Goal: Task Accomplishment & Management: Manage account settings

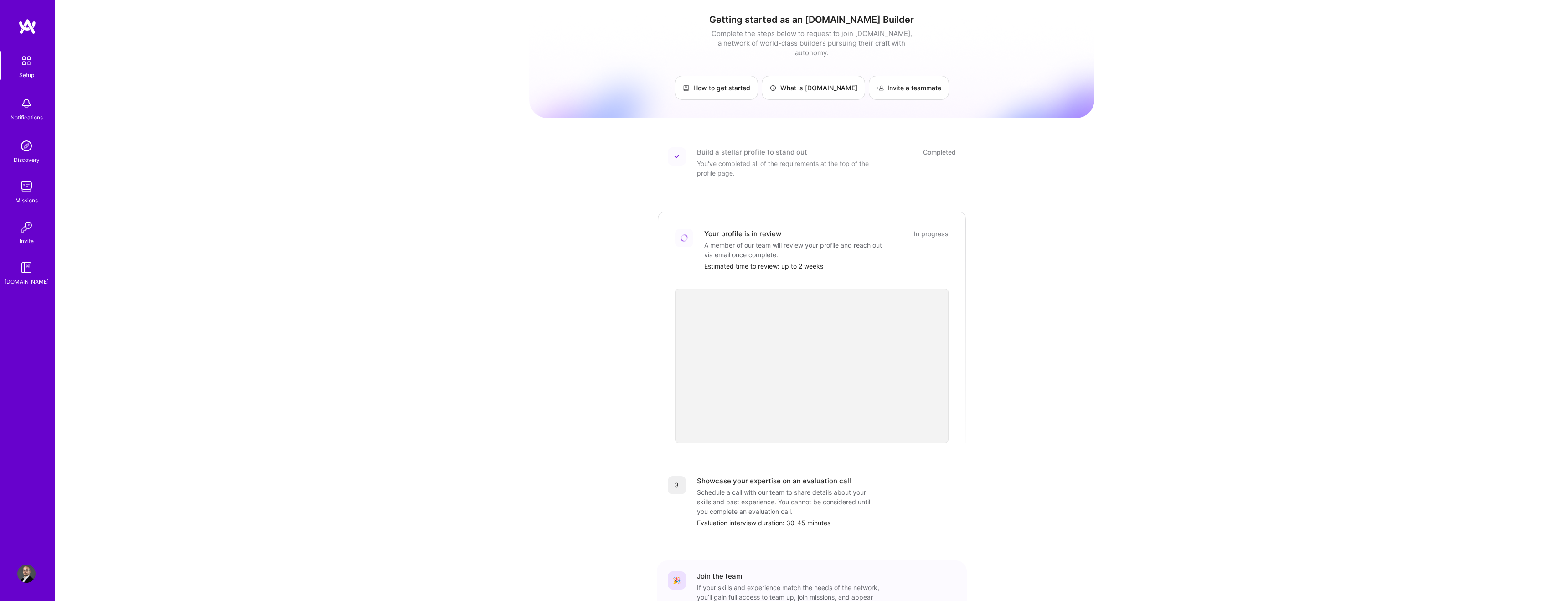
click at [29, 63] on img at bounding box center [26, 60] width 19 height 19
click at [23, 106] on img at bounding box center [26, 104] width 18 height 18
click at [32, 156] on div "Discovery" at bounding box center [26, 160] width 26 height 10
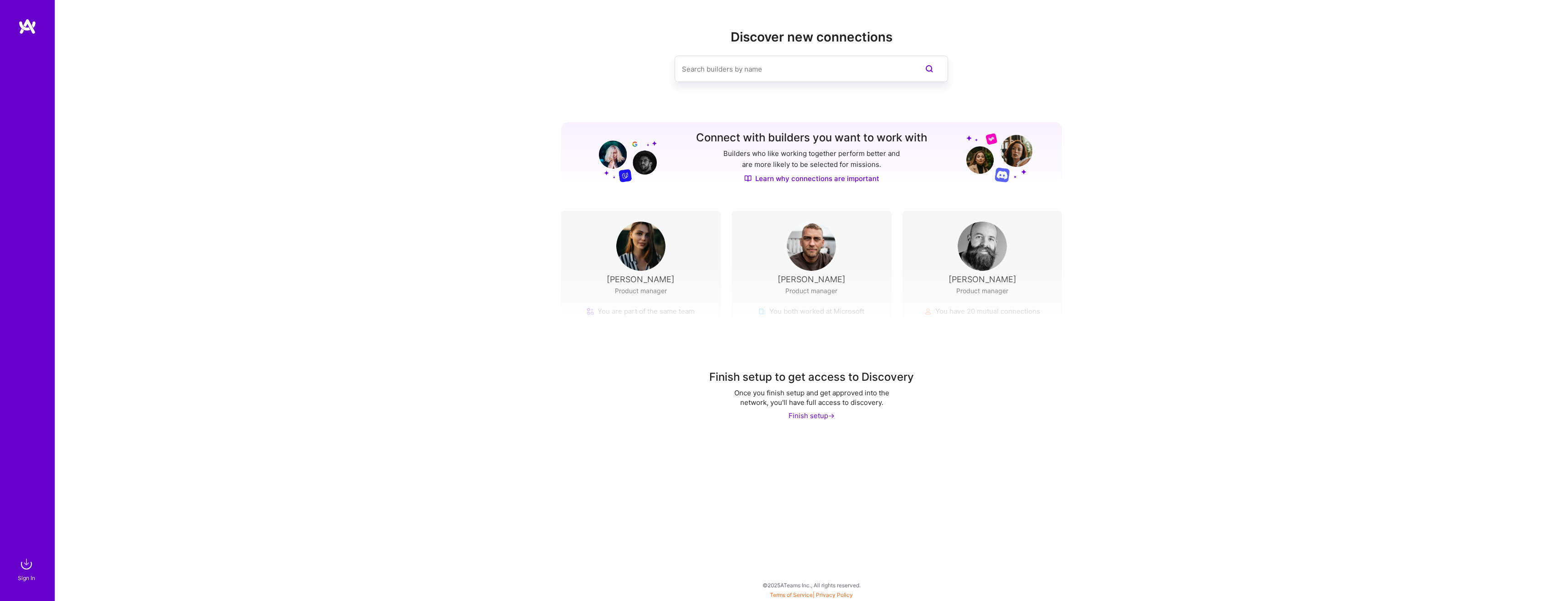
click at [30, 24] on img at bounding box center [27, 26] width 18 height 16
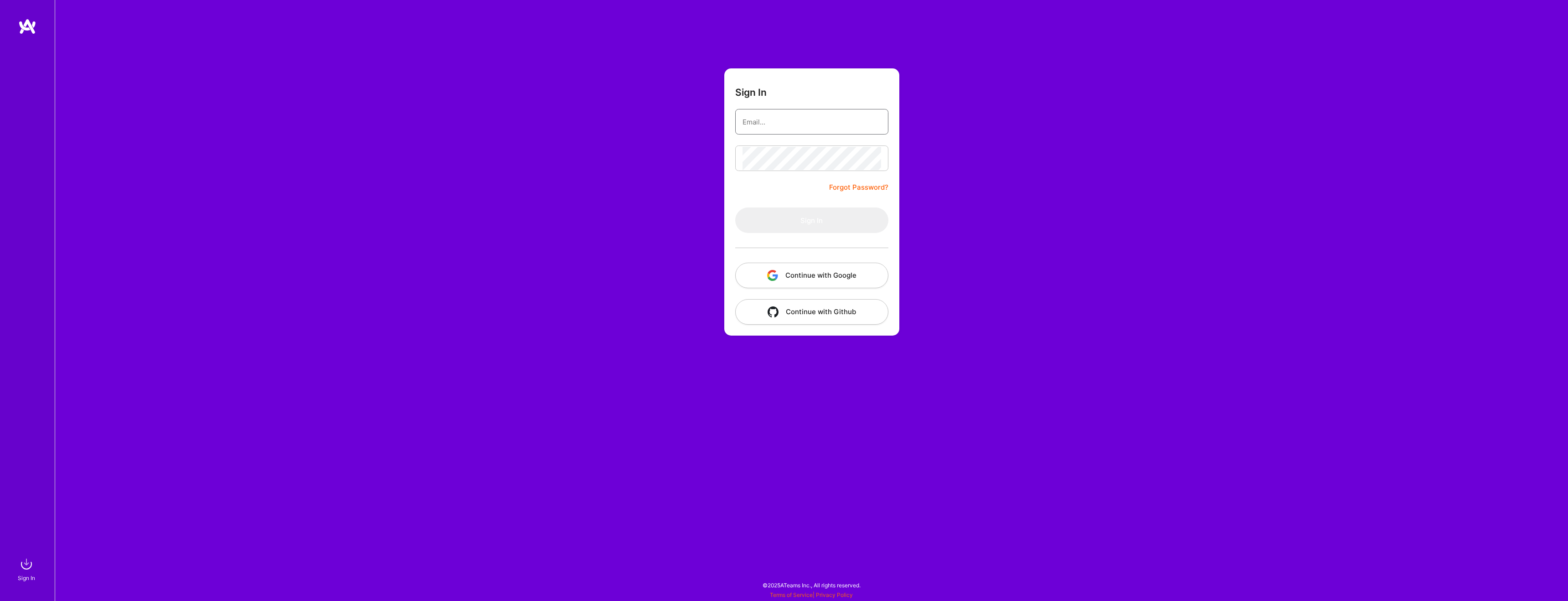
type input "[EMAIL_ADDRESS][DOMAIN_NAME]"
click at [807, 226] on button "Sign In" at bounding box center [812, 220] width 153 height 26
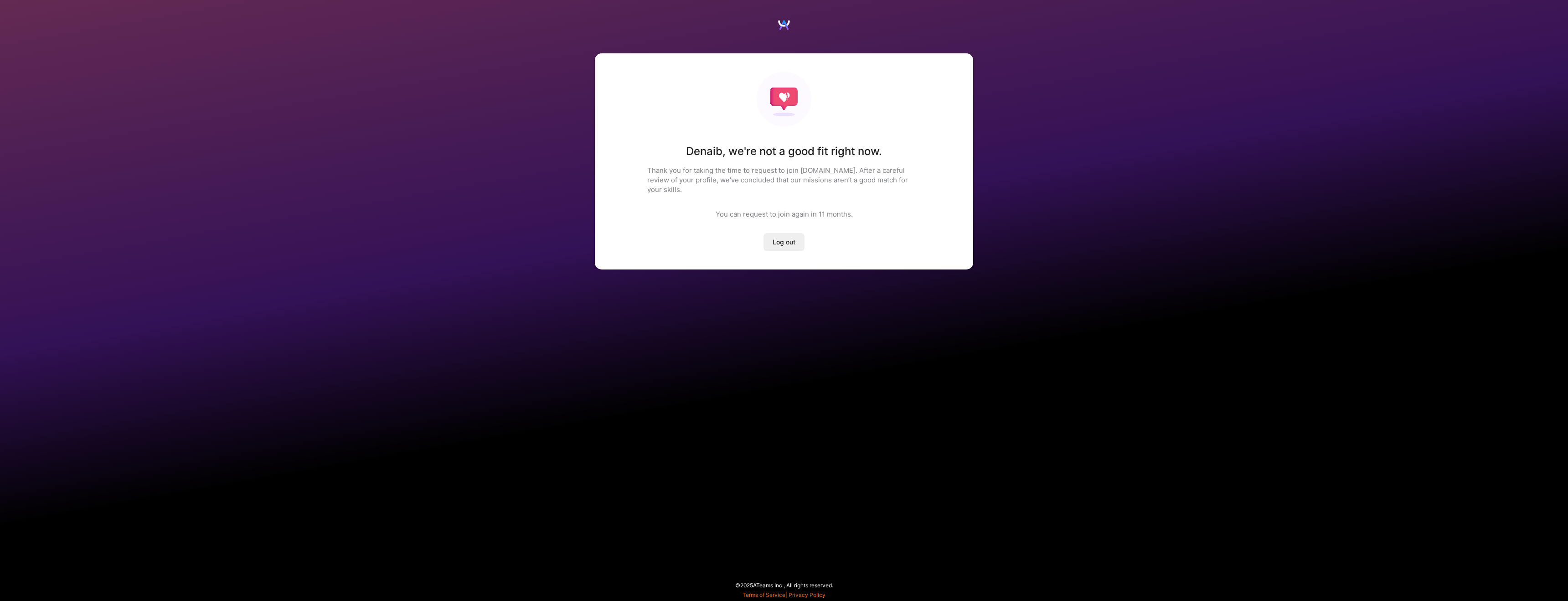
click at [779, 237] on span "Log out" at bounding box center [783, 242] width 23 height 9
